Goal: Check status

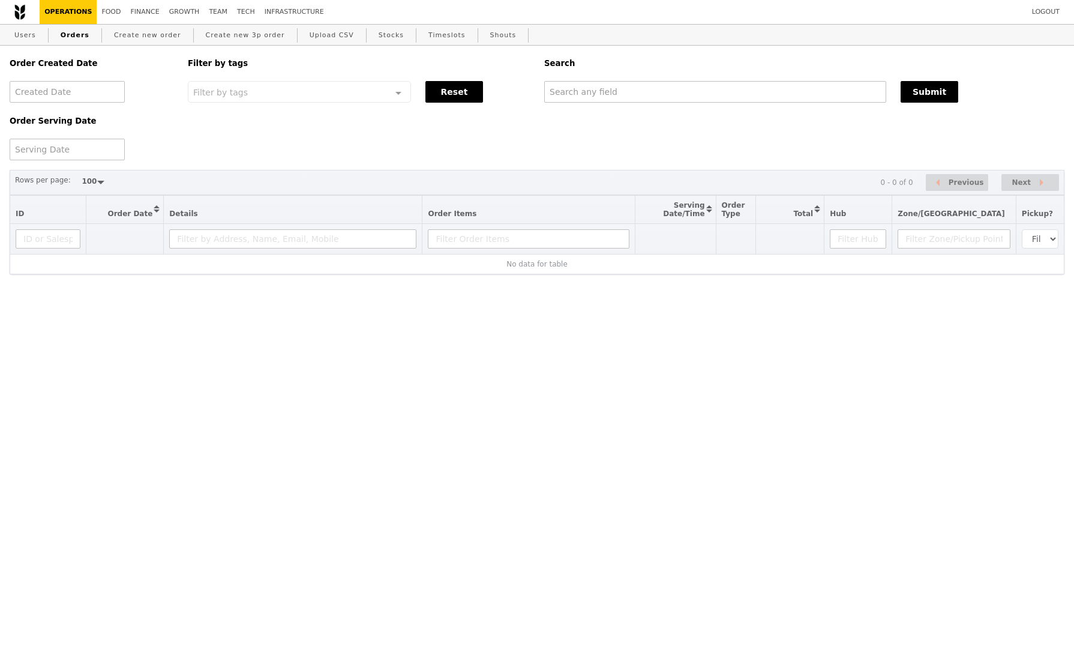
select select "100"
click at [722, 89] on input "text" at bounding box center [715, 92] width 342 height 22
paste input "[PERSON_NAME][EMAIL_ADDRESS][PERSON_NAME][DOMAIN_NAME]"
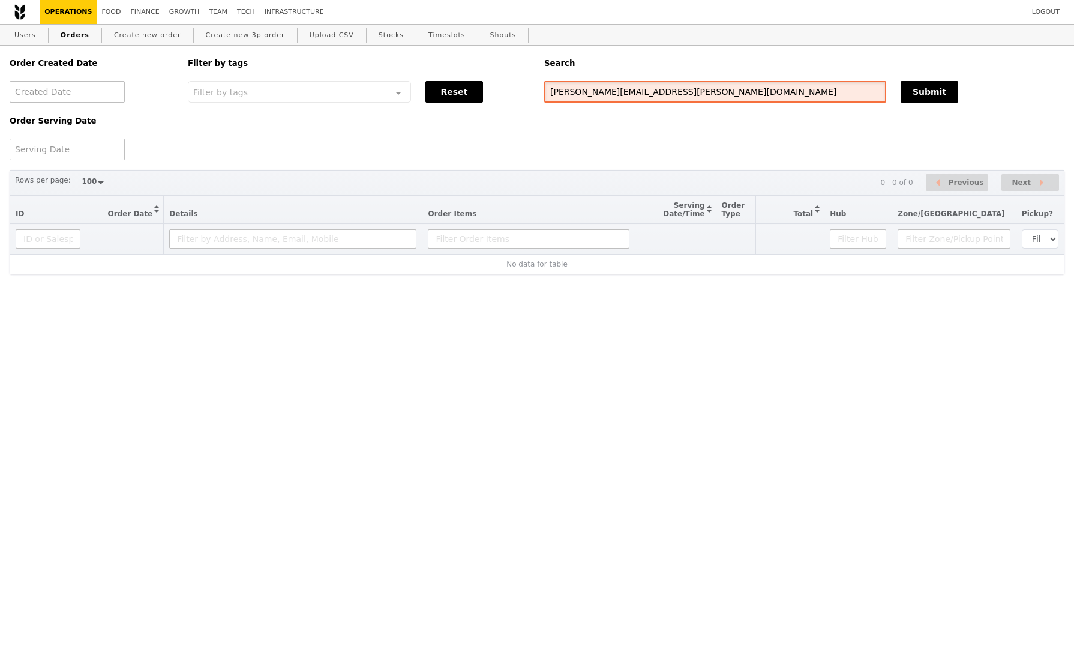
type input "[PERSON_NAME][EMAIL_ADDRESS][PERSON_NAME][DOMAIN_NAME]"
click at [658, 95] on input "[PERSON_NAME][EMAIL_ADDRESS][PERSON_NAME][DOMAIN_NAME]" at bounding box center [715, 92] width 342 height 22
